Goal: Find specific page/section: Find specific page/section

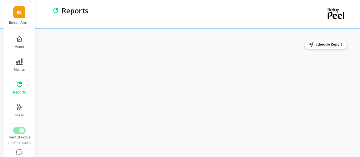
scroll to position [6, 0]
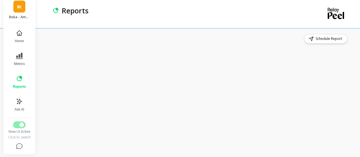
click at [18, 83] on button "Reports" at bounding box center [19, 82] width 20 height 20
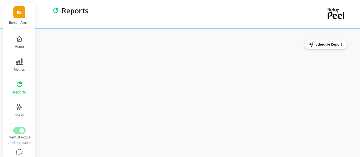
click at [355, 61] on div "Schedule Report" at bounding box center [199, 95] width 321 height 134
click at [17, 63] on icon at bounding box center [19, 61] width 7 height 6
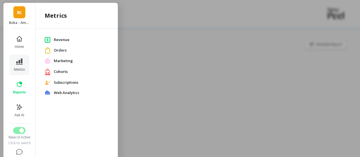
click at [65, 41] on span "Revenue" at bounding box center [81, 40] width 55 height 6
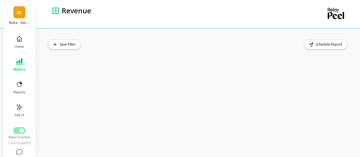
scroll to position [6, 0]
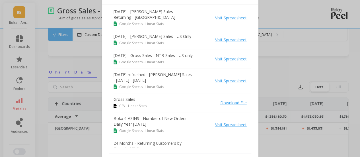
scroll to position [57, 0]
